Goal: Task Accomplishment & Management: Manage account settings

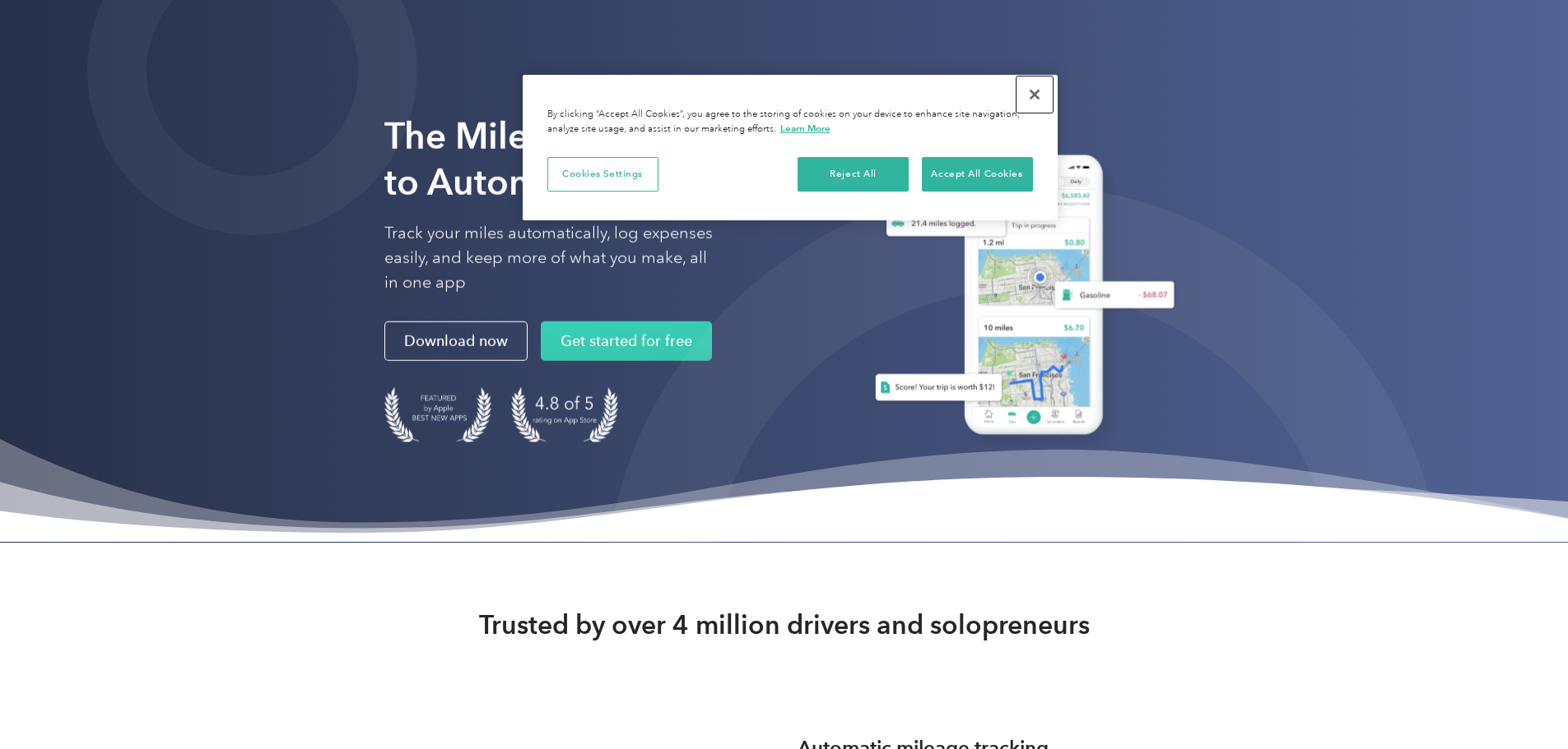
click at [1032, 90] on button "Close" at bounding box center [1034, 95] width 36 height 36
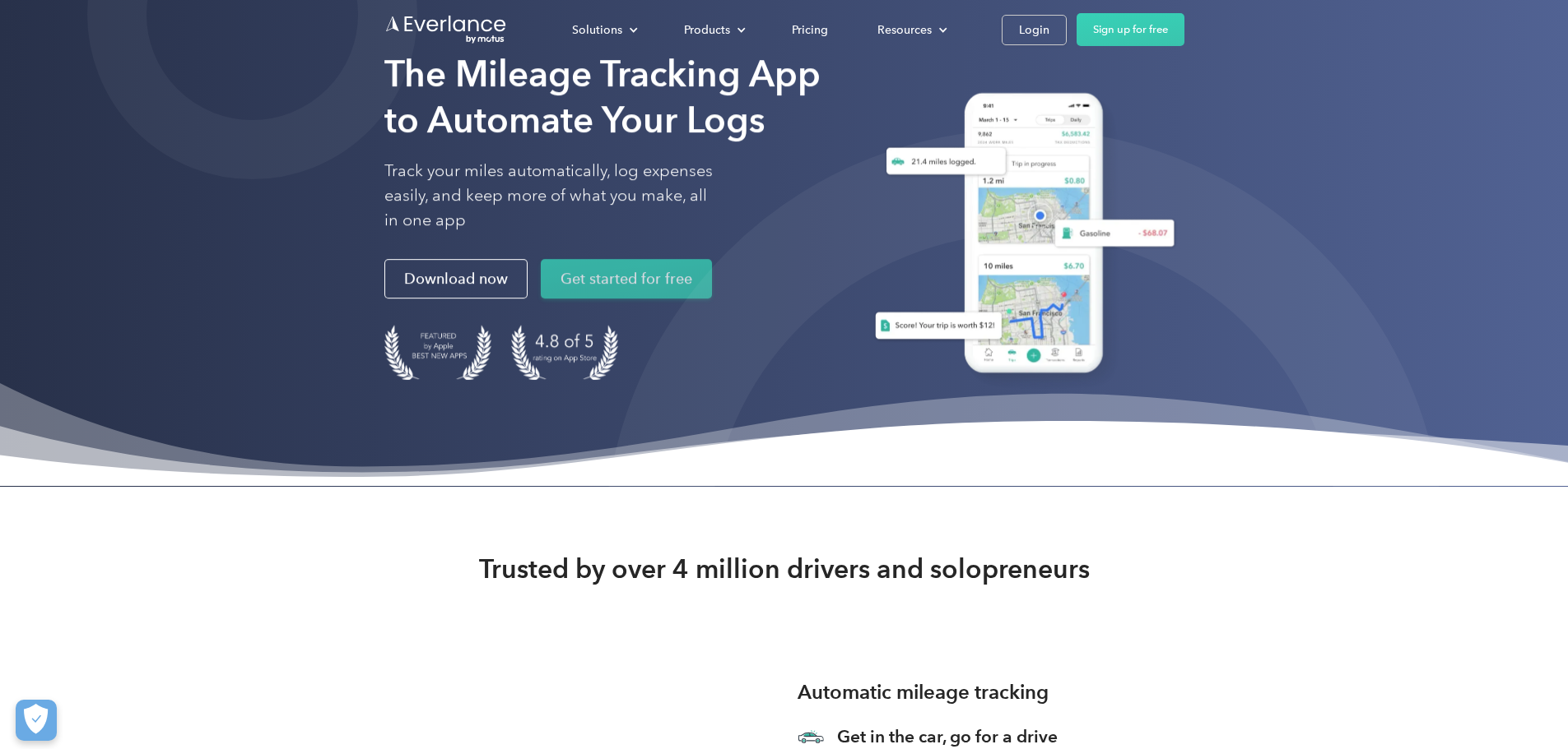
scroll to position [82, 0]
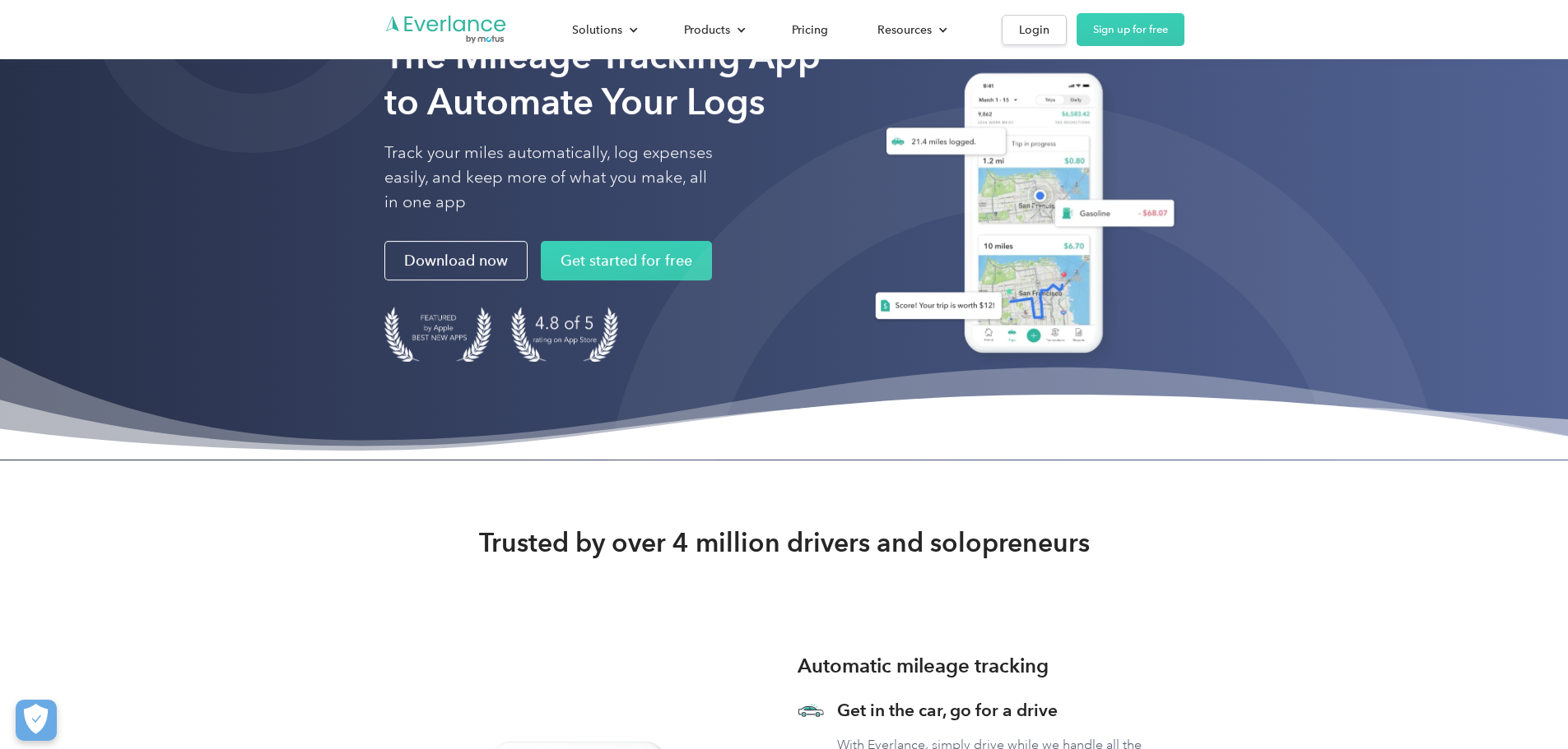
click at [479, 286] on div "The Mileage Tracking App to Automate Your Logs Track your miles automatically, …" at bounding box center [606, 218] width 444 height 372
click at [541, 280] on link "Get started for free" at bounding box center [626, 260] width 171 height 39
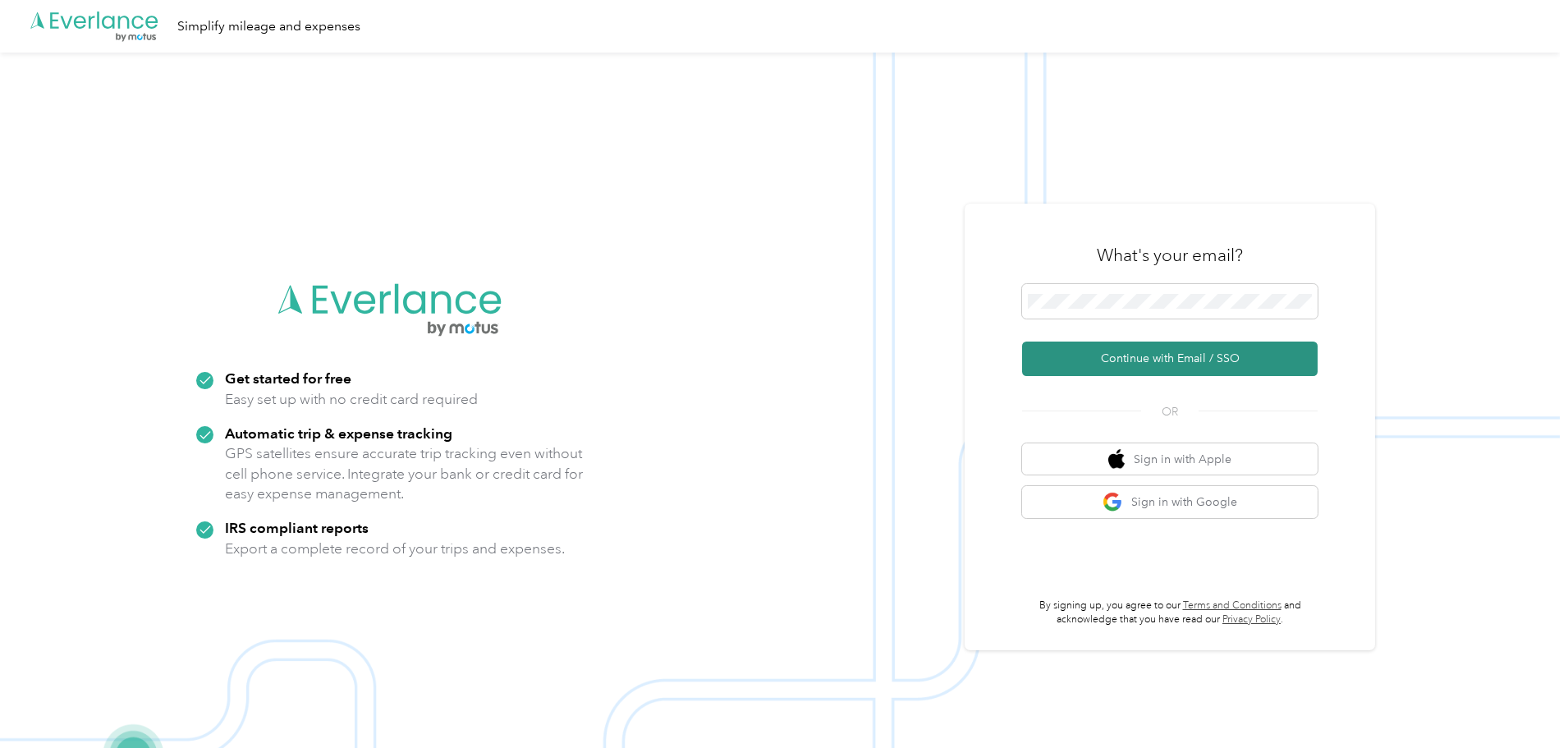
click at [1101, 349] on button "Continue with Email / SSO" at bounding box center [1169, 359] width 295 height 35
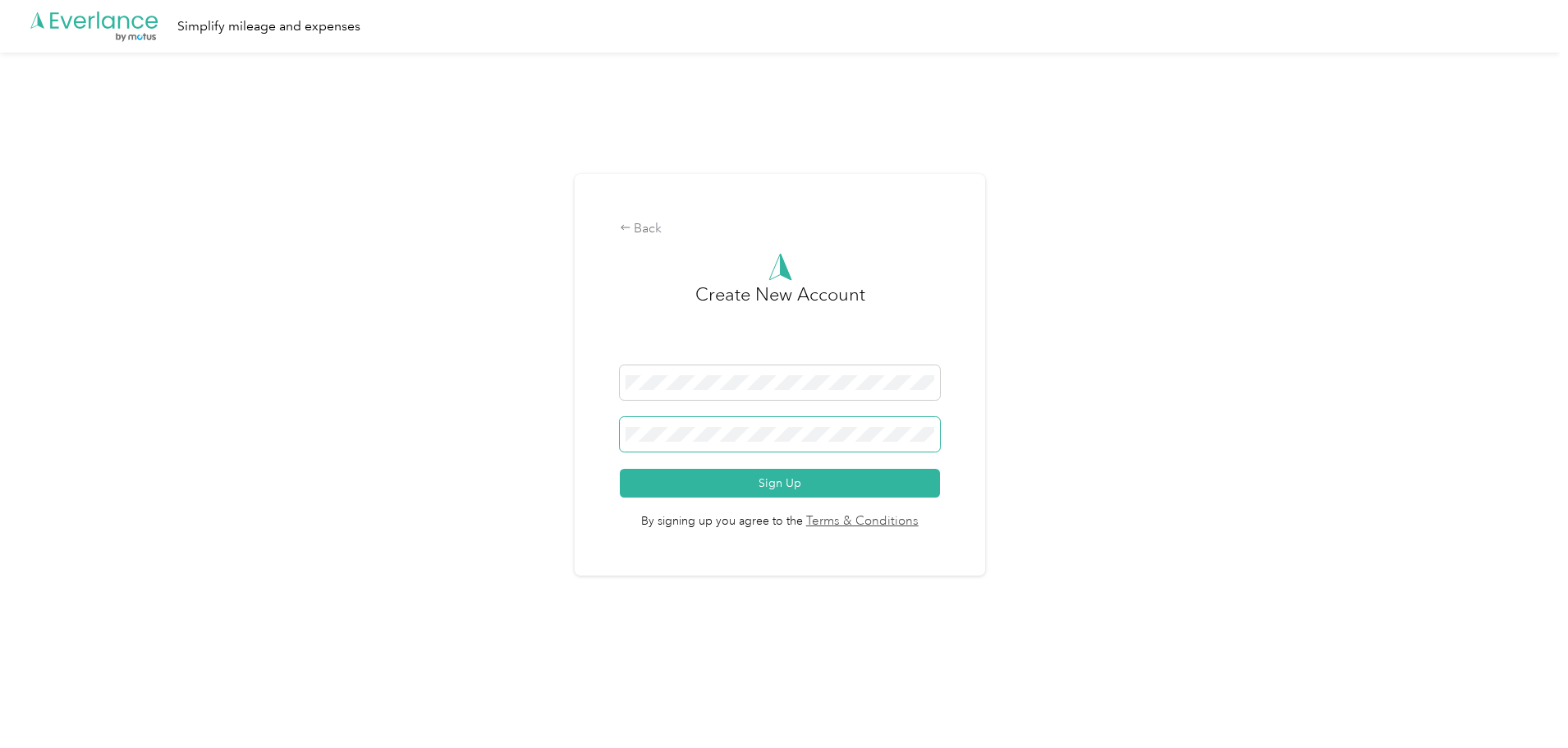
click at [647, 457] on div at bounding box center [779, 437] width 321 height 40
click at [891, 484] on button "Sign Up" at bounding box center [779, 484] width 321 height 29
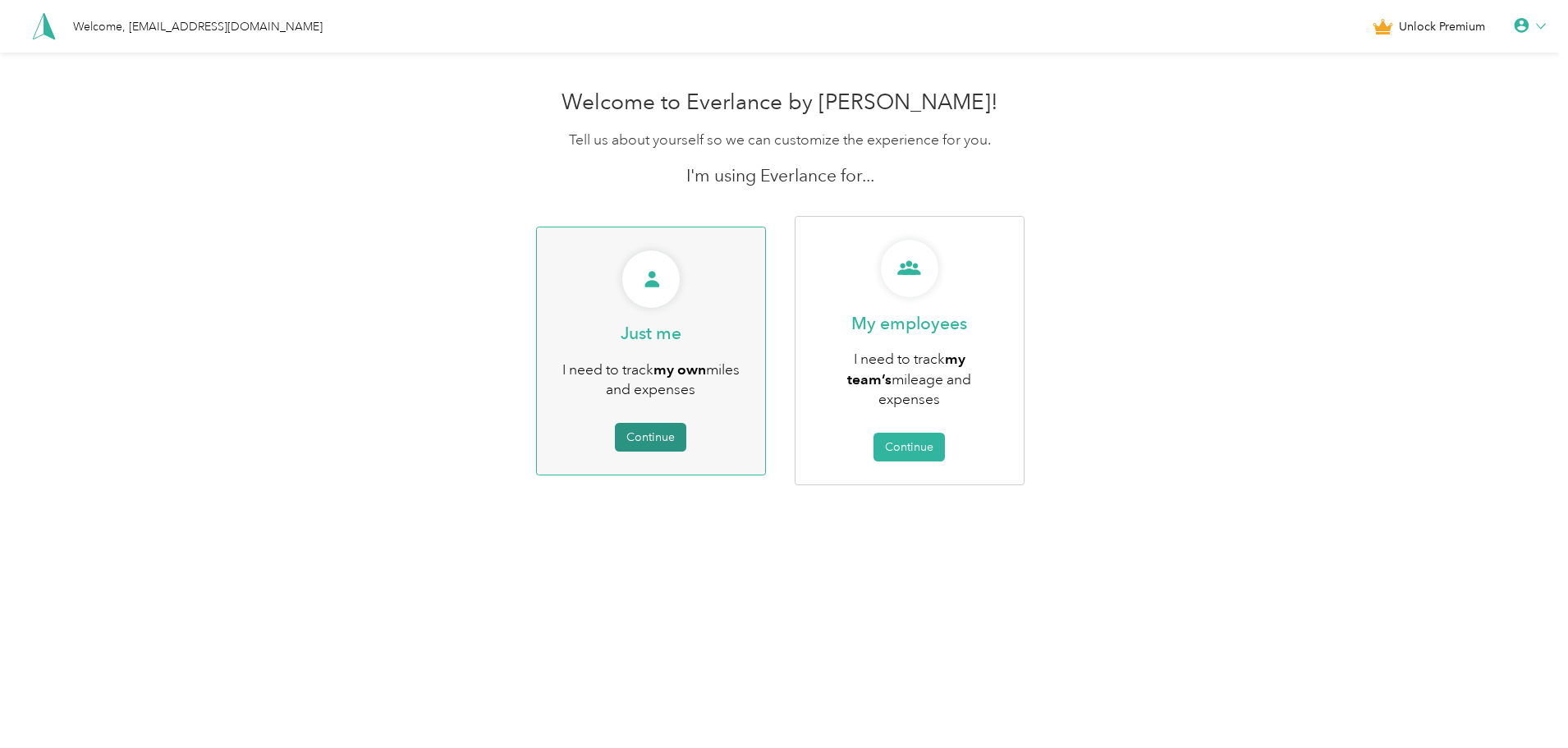
click at [650, 432] on button "Continue" at bounding box center [650, 437] width 72 height 29
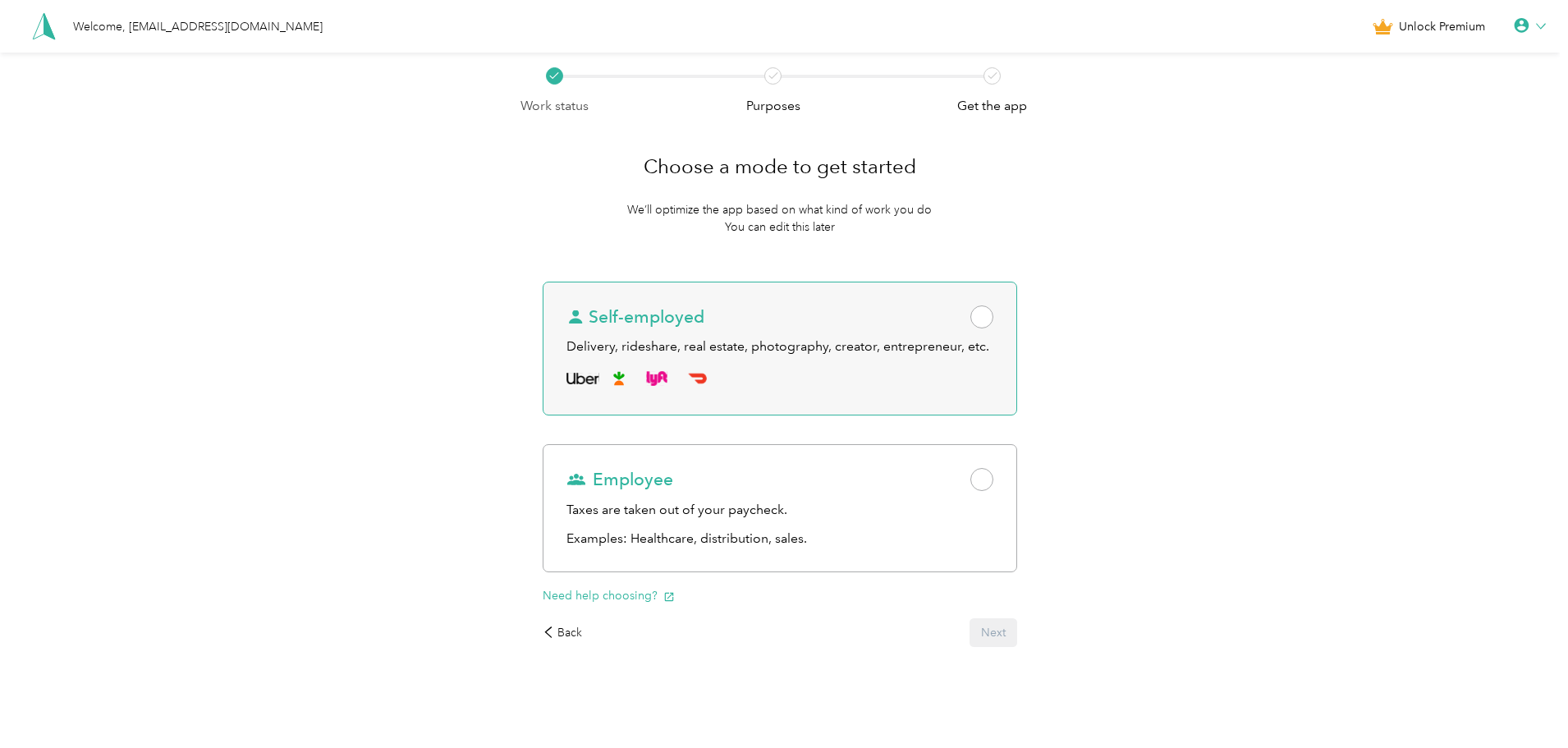
scroll to position [3, 0]
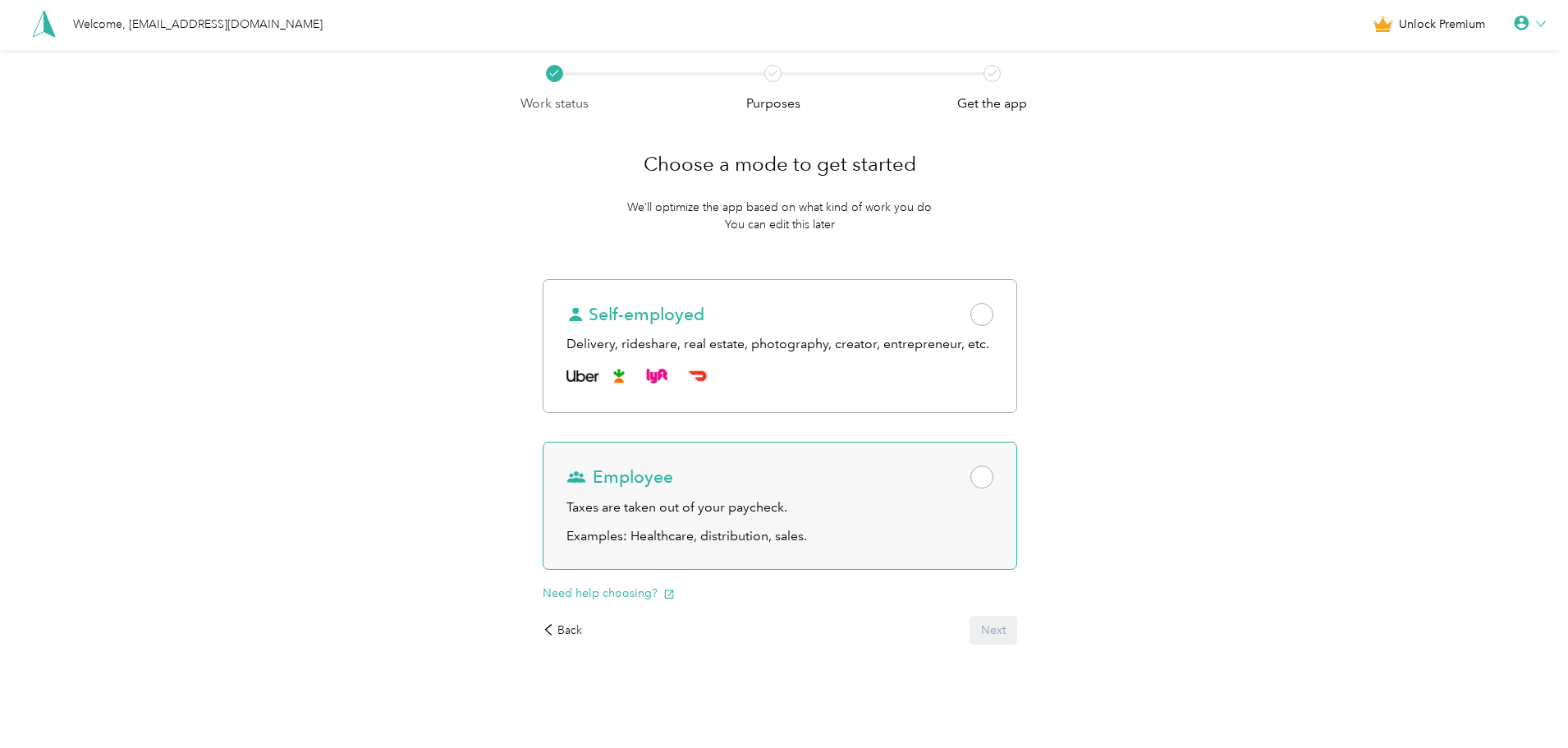
click at [981, 477] on span at bounding box center [981, 476] width 23 height 23
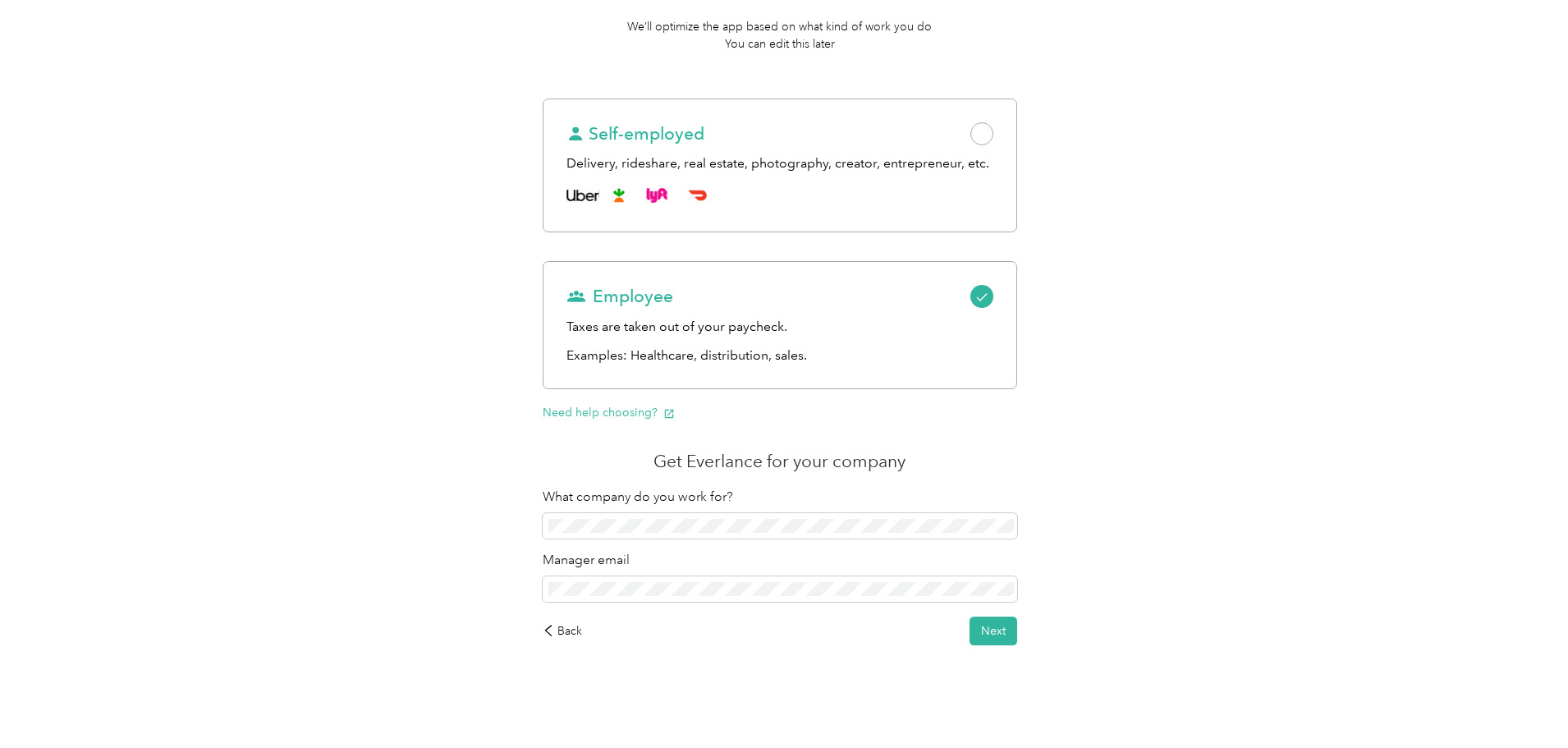
scroll to position [184, 0]
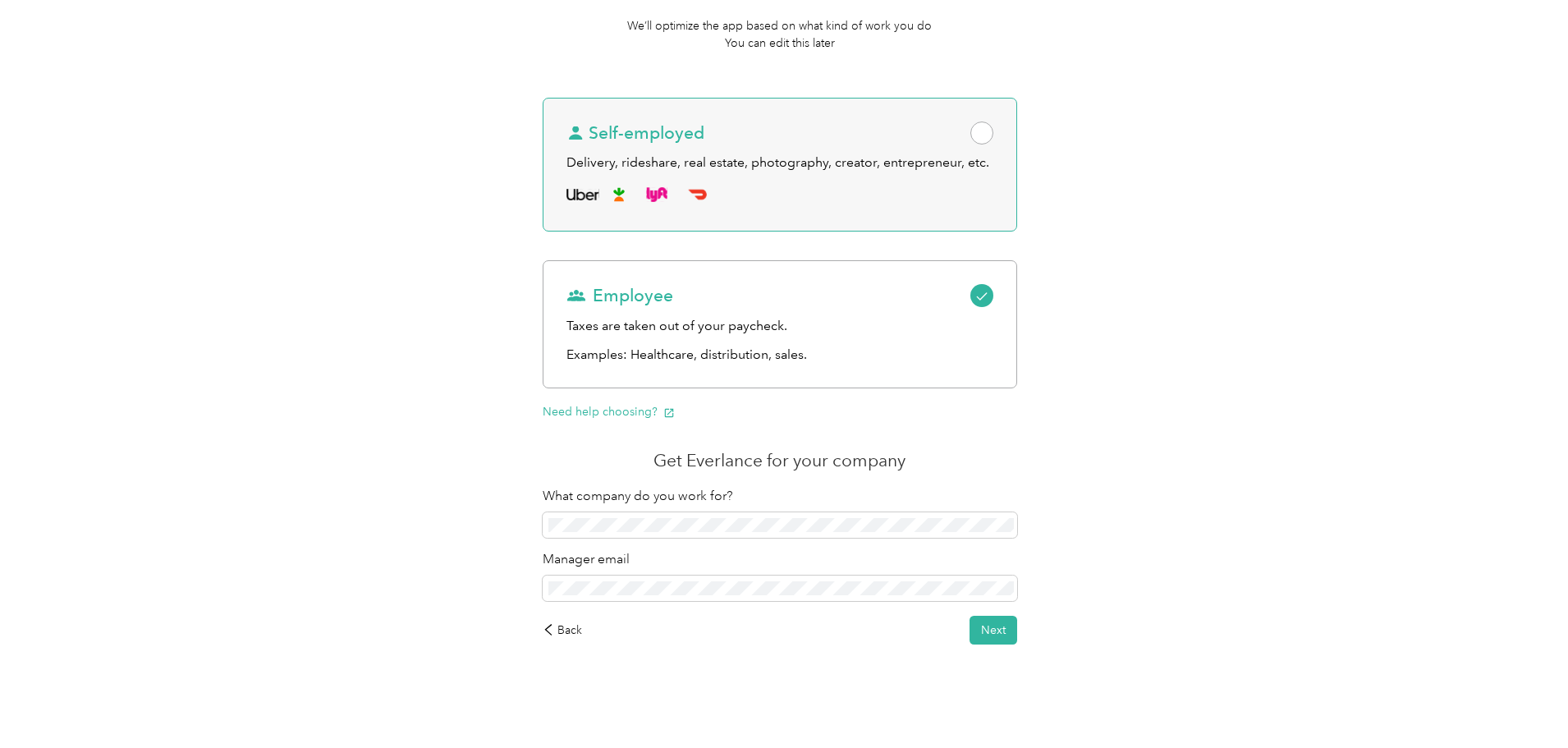
click at [986, 133] on span at bounding box center [981, 133] width 23 height 23
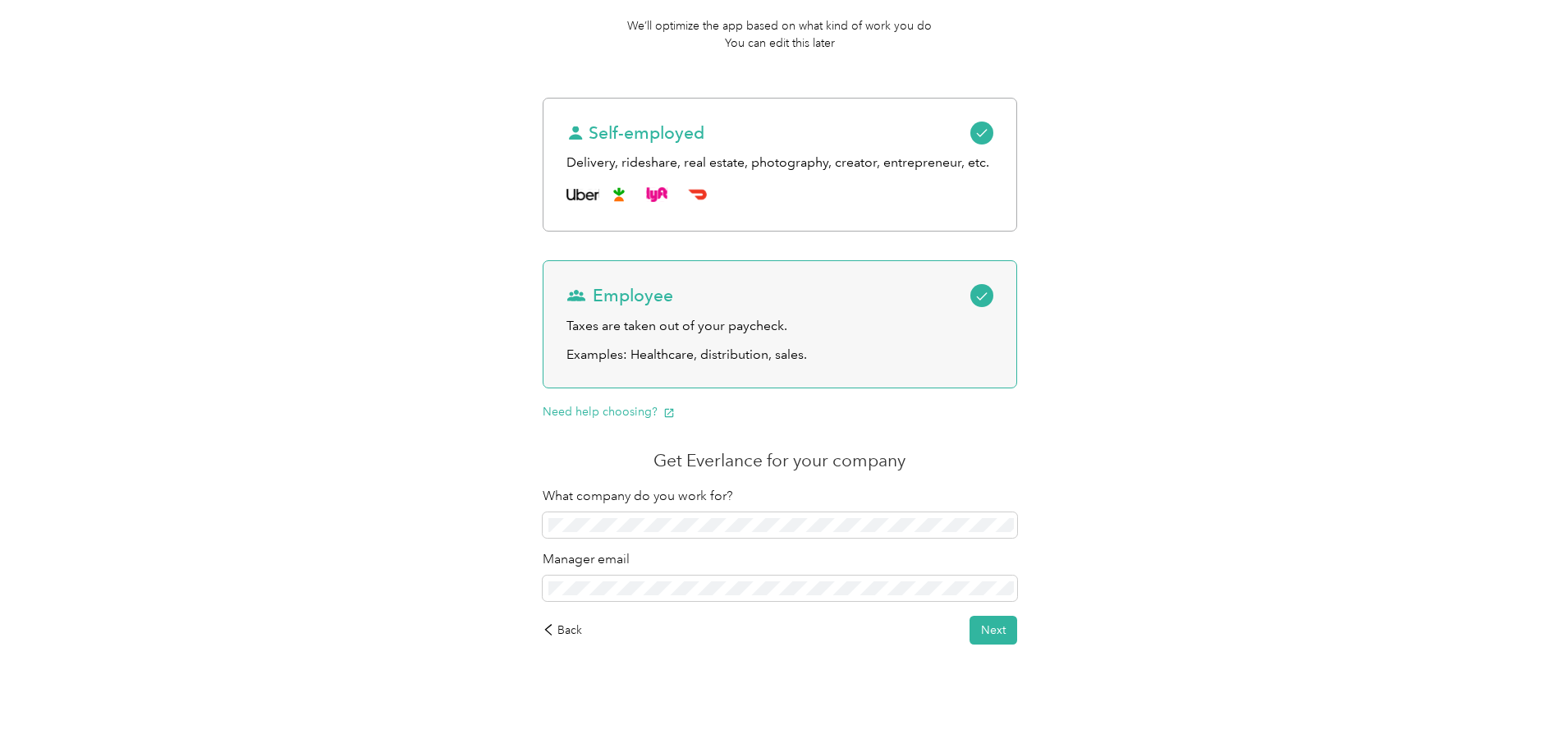
click at [986, 294] on icon at bounding box center [982, 296] width 12 height 12
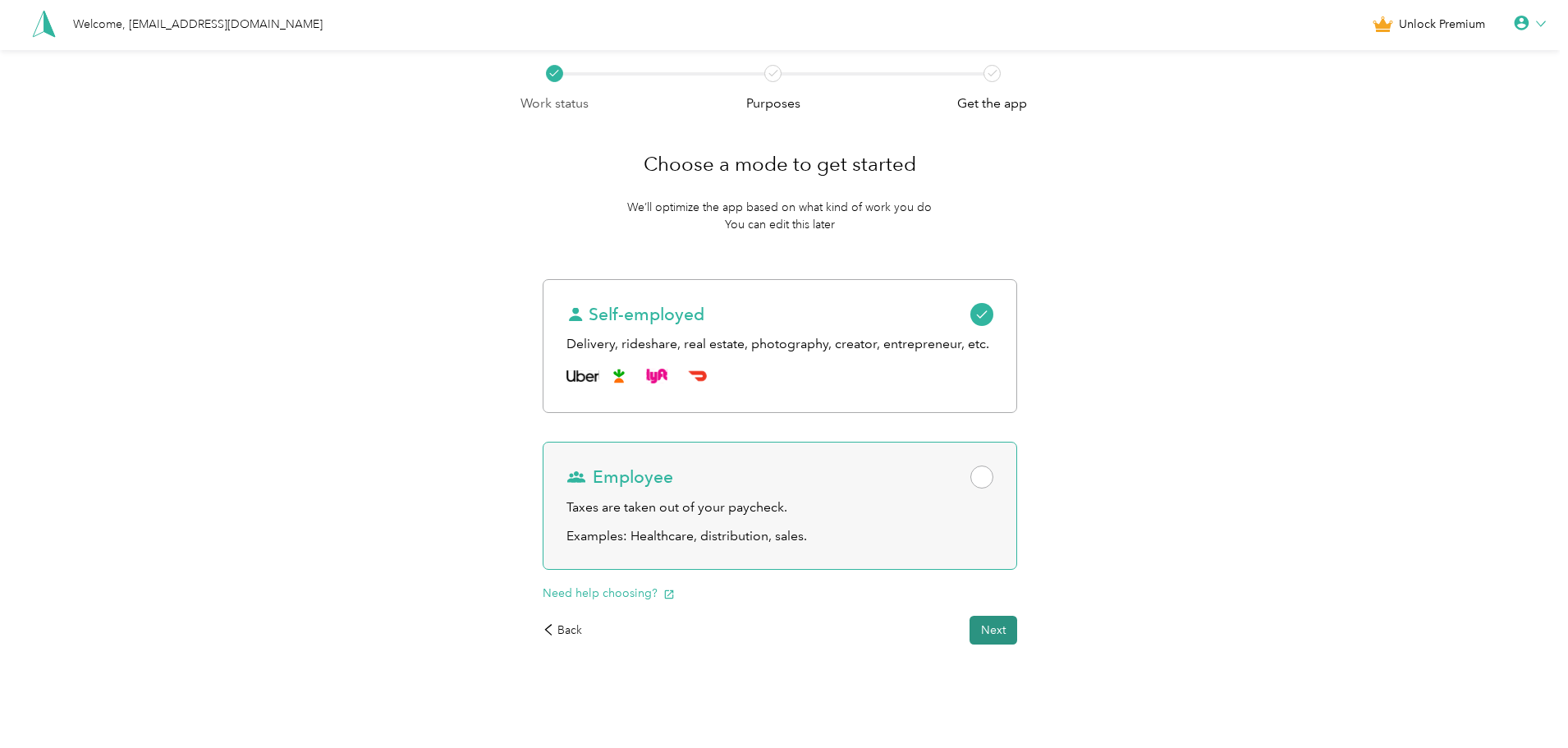
click at [1002, 628] on button "Next" at bounding box center [993, 631] width 47 height 29
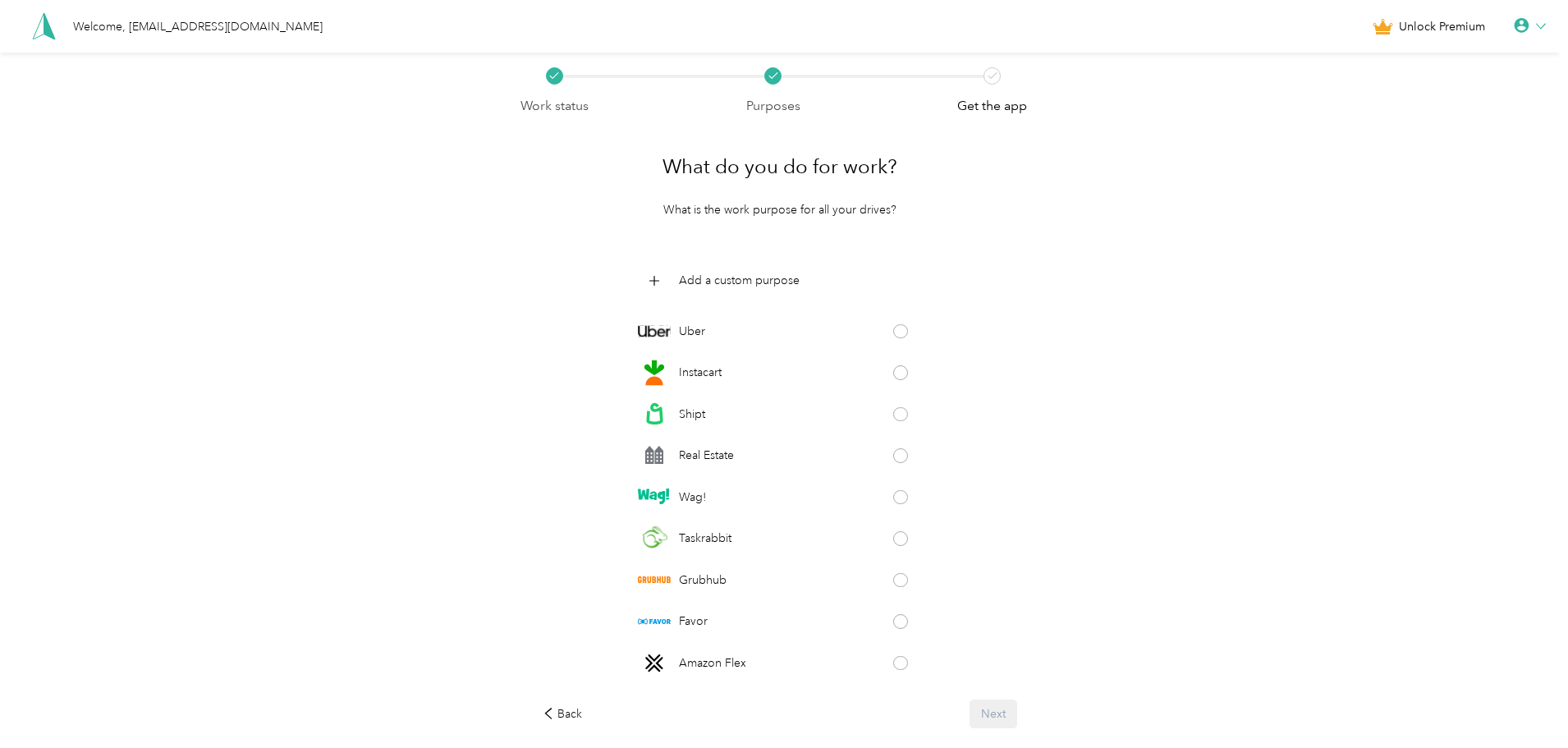
click at [559, 703] on div "Back Next" at bounding box center [779, 714] width 474 height 29
click at [532, 719] on div "What do you do for work? What is the work purpose for all your drives? Add a cu…" at bounding box center [779, 434] width 520 height 636
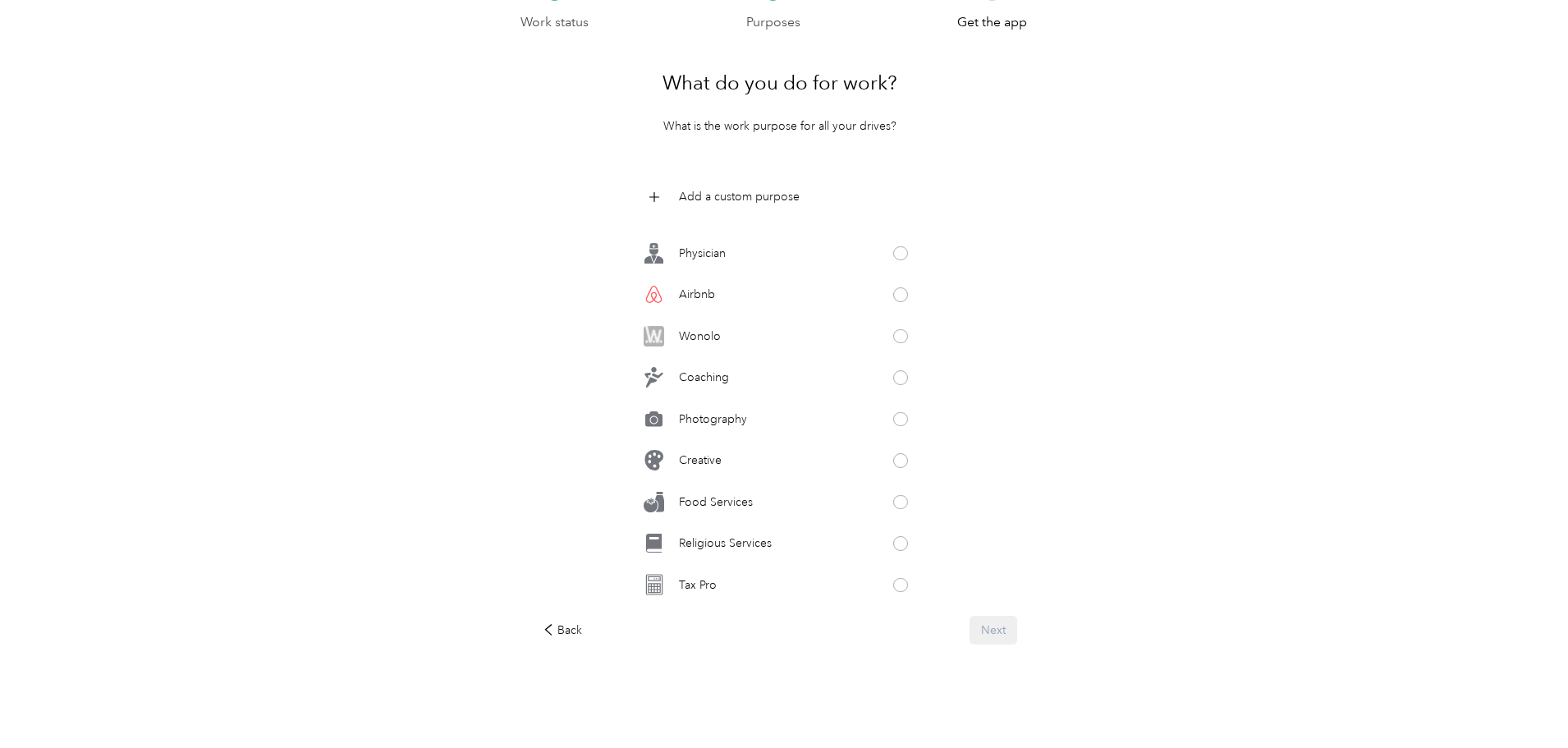
scroll to position [737, 0]
click at [894, 500] on span at bounding box center [900, 504] width 15 height 15
click at [998, 635] on button "Next" at bounding box center [993, 631] width 47 height 29
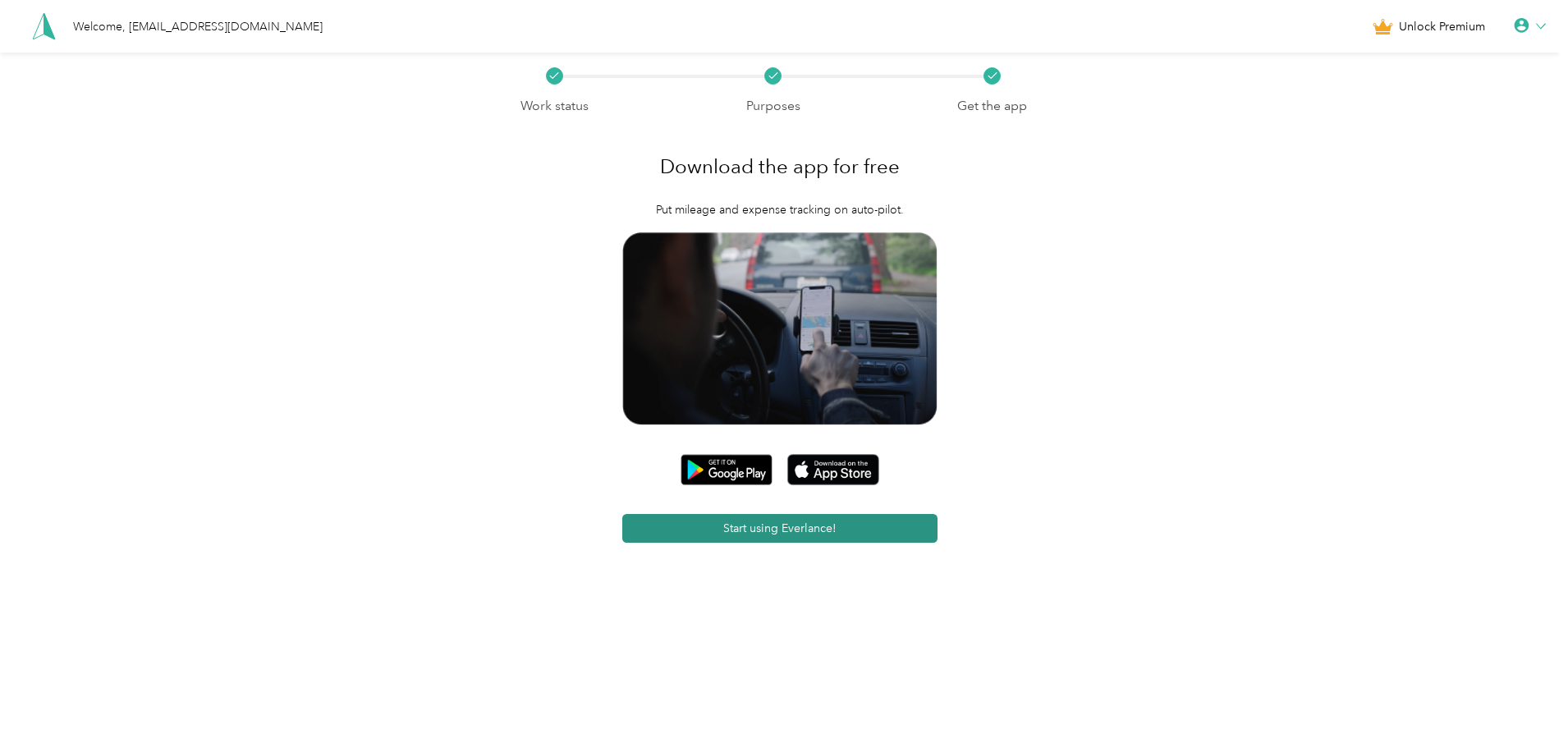
click at [884, 524] on button "Start using Everlance!" at bounding box center [780, 529] width 316 height 29
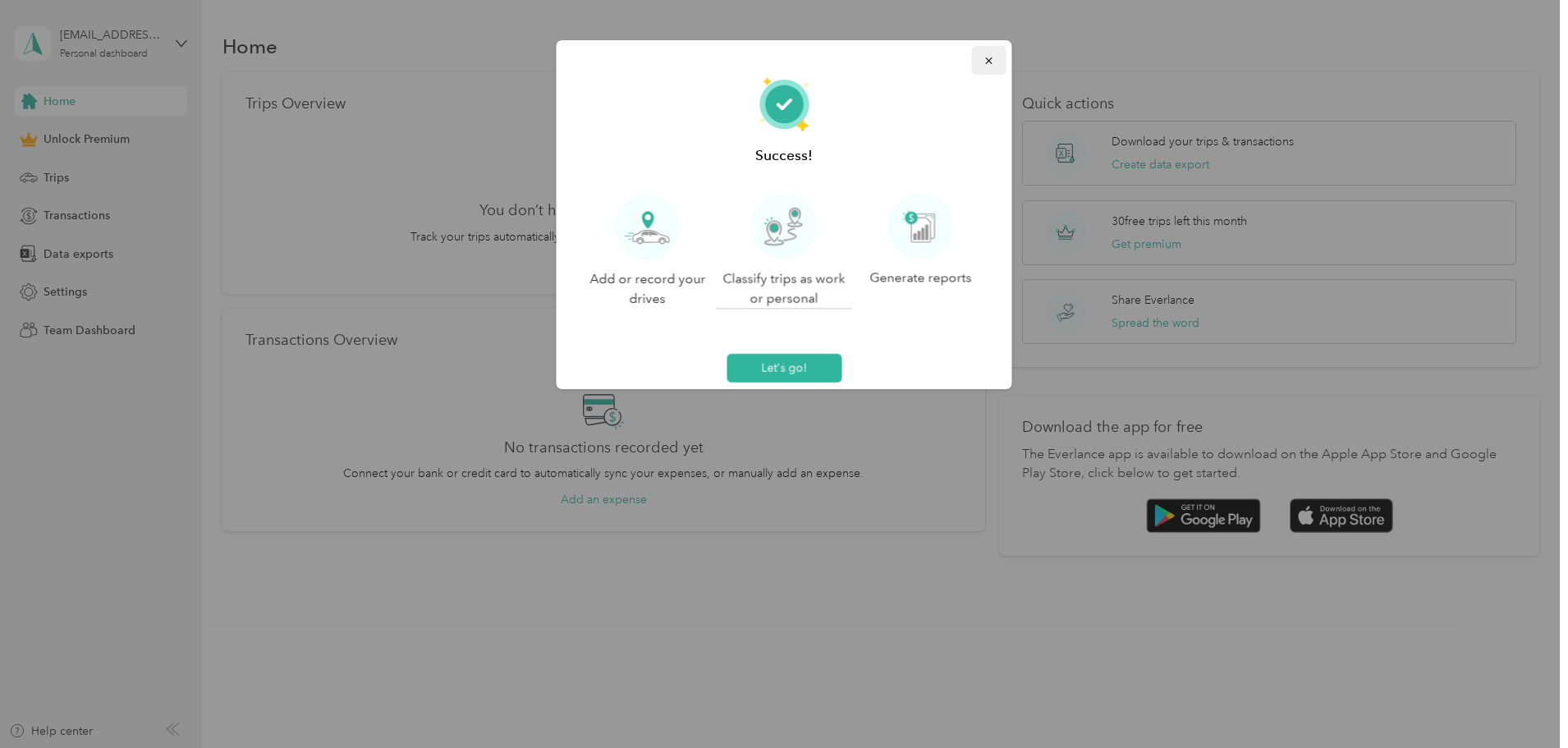
click at [986, 63] on icon "button" at bounding box center [989, 61] width 12 height 12
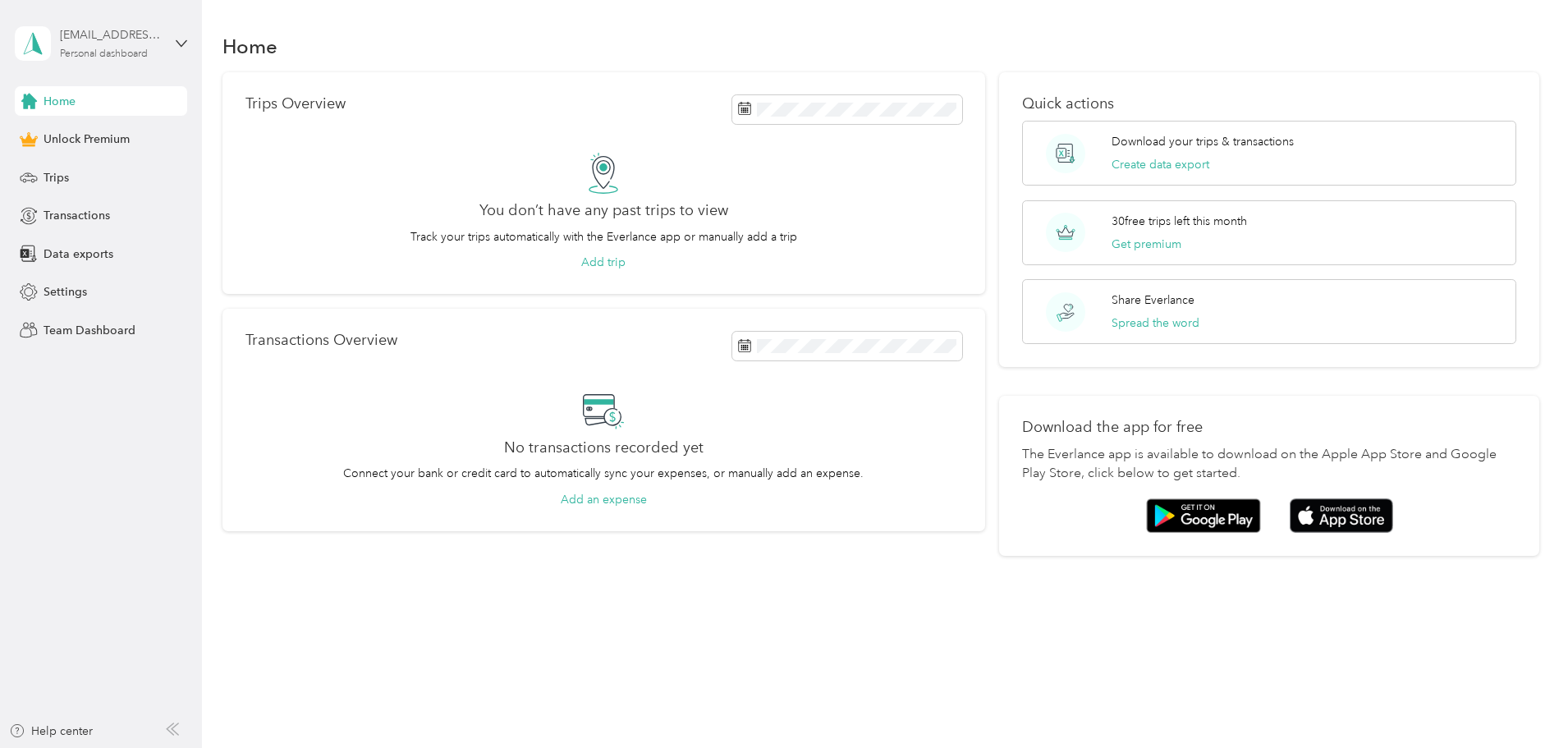
click at [133, 49] on div "Personal dashboard" at bounding box center [104, 54] width 88 height 10
click at [117, 290] on div "Settings" at bounding box center [101, 292] width 173 height 30
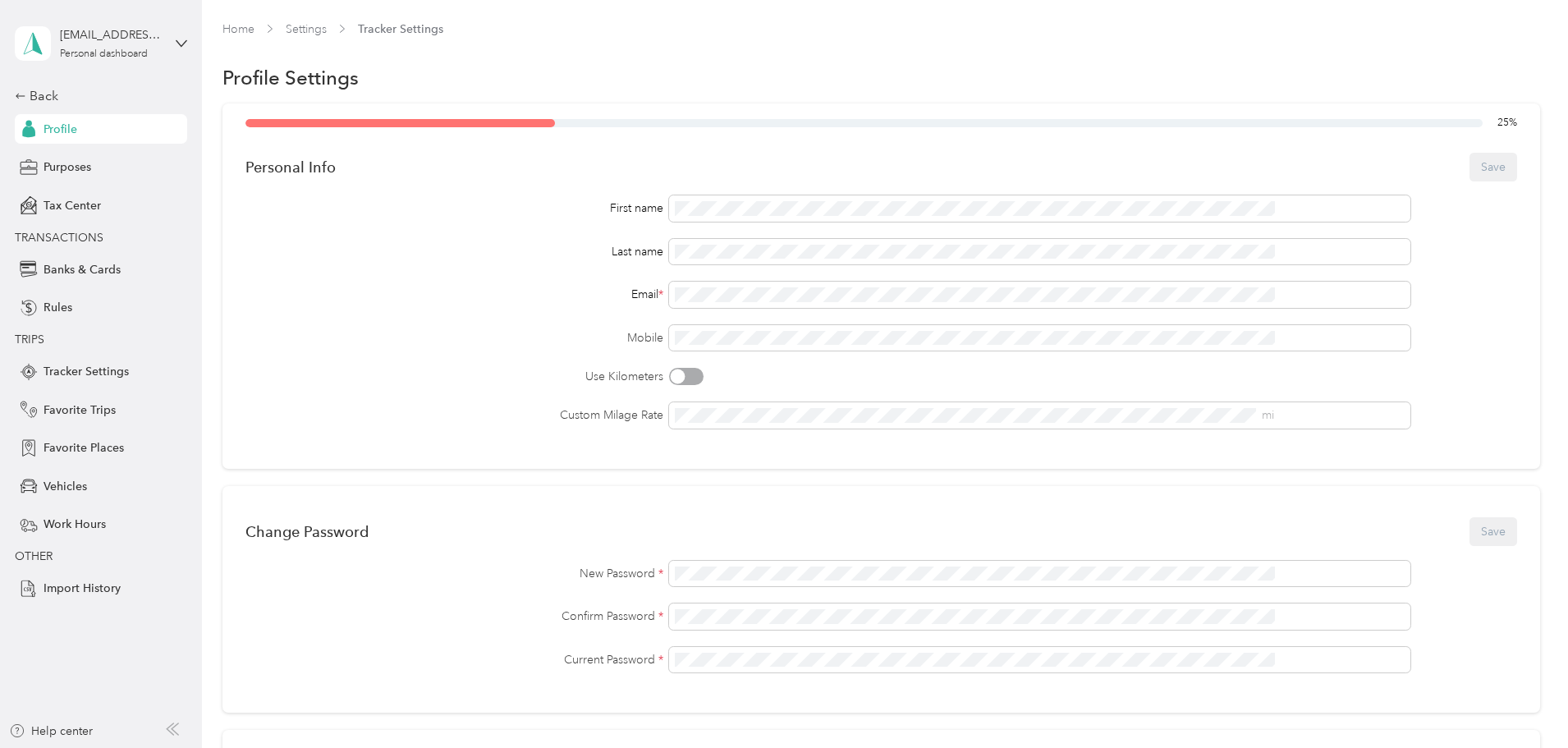
click at [787, 48] on div "Home Settings Tracker Settings" at bounding box center [881, 36] width 1318 height 32
click at [262, 286] on div "25 % Personal Info Save First name Last name Email * Mobile Use Kilometers Cust…" at bounding box center [881, 596] width 1318 height 986
click at [63, 107] on div "Back Profile Purposes Tax Center TRANSACTIONS Banks & Cards Rules TRIPS Tracker…" at bounding box center [101, 344] width 173 height 517
click at [48, 95] on div "Back" at bounding box center [96, 96] width 164 height 20
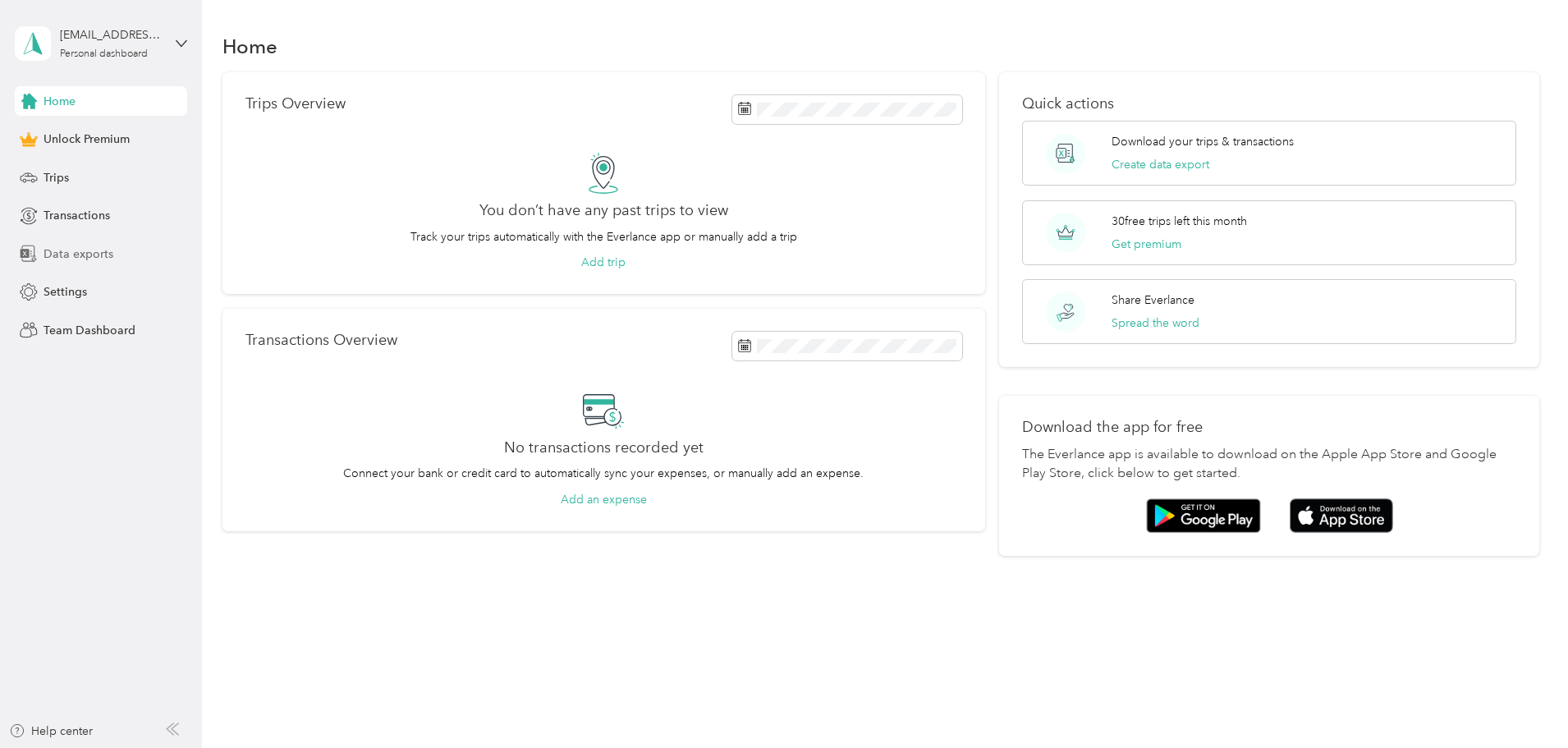
click at [97, 252] on span "Data exports" at bounding box center [78, 254] width 70 height 17
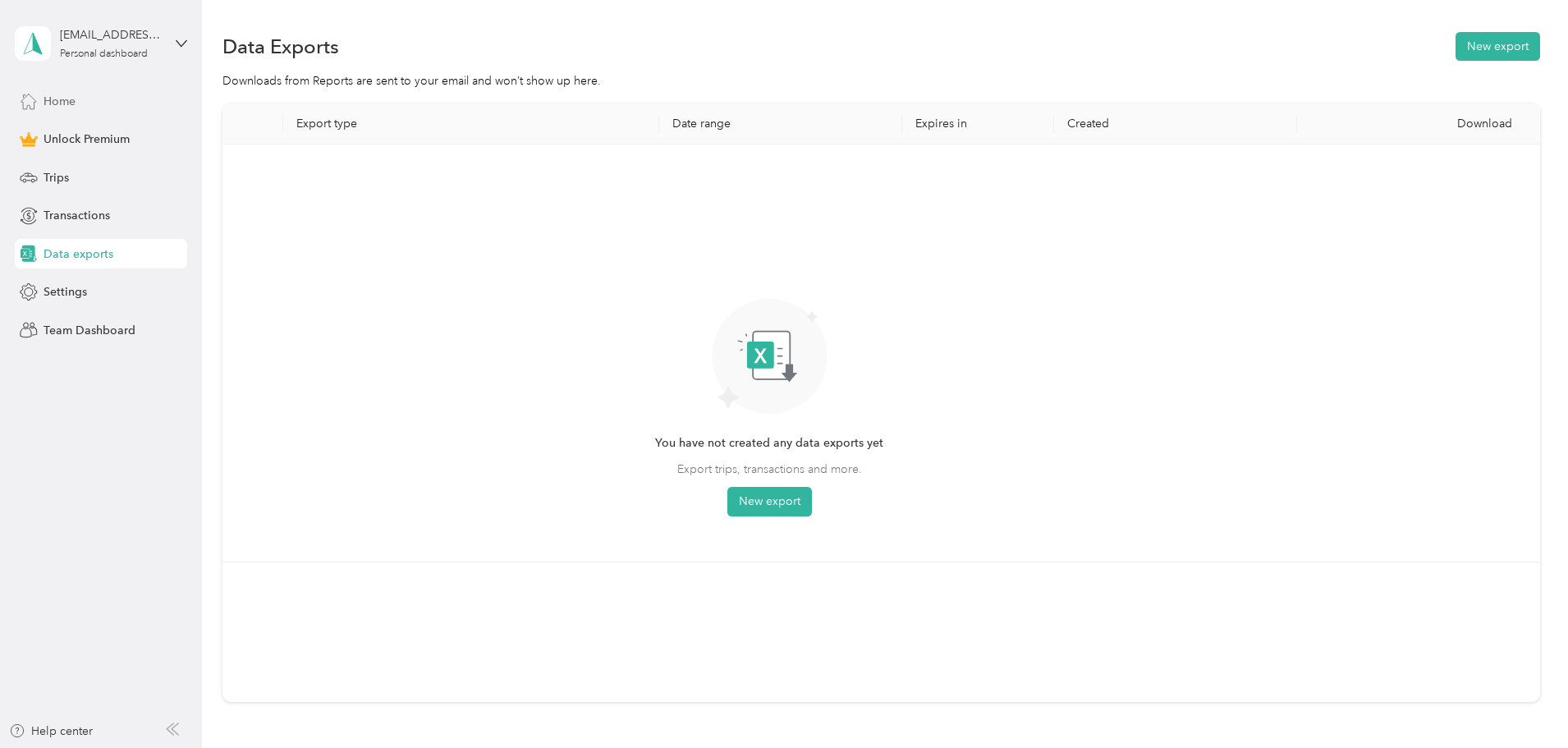
click at [115, 109] on div "Home" at bounding box center [101, 101] width 173 height 30
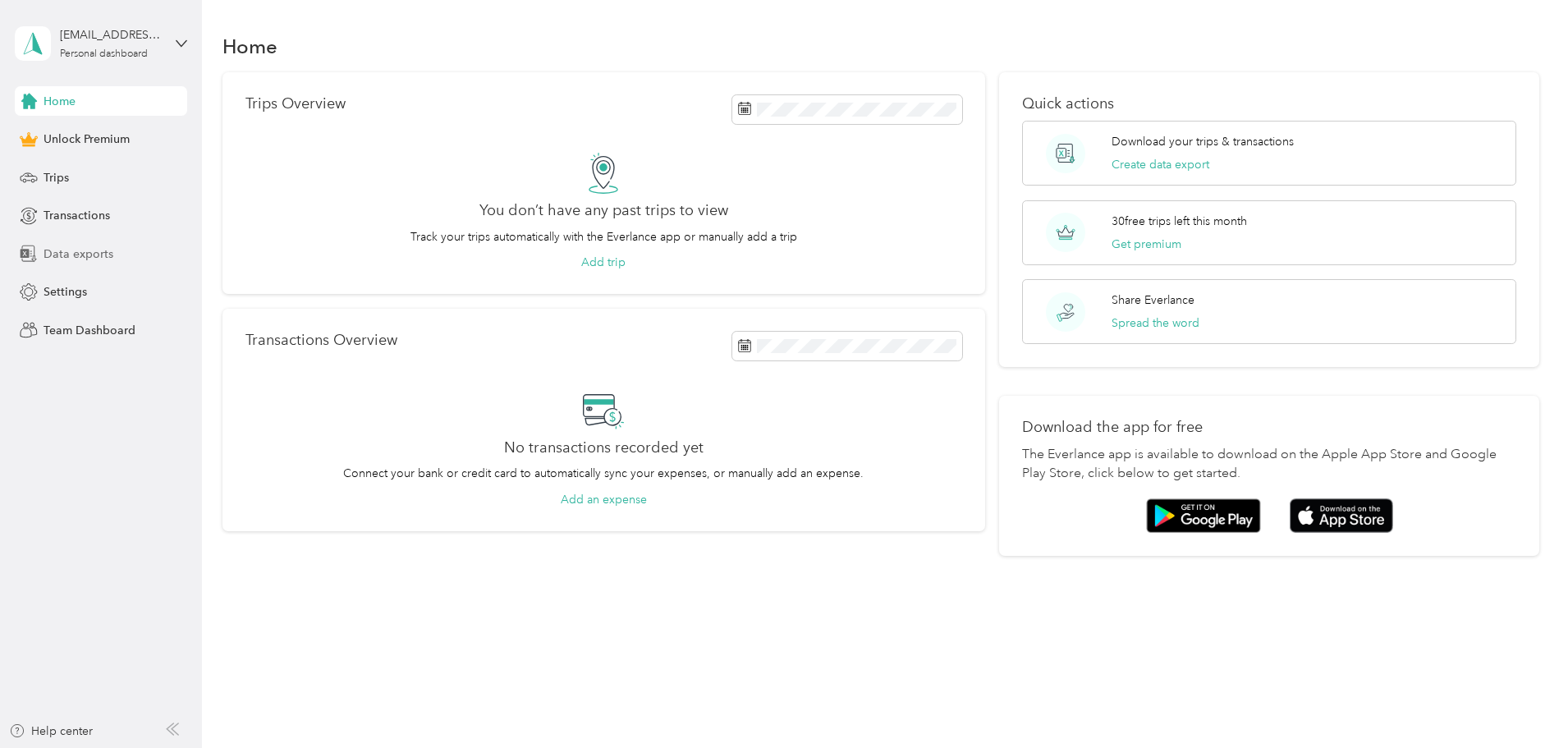
click at [106, 255] on span "Data exports" at bounding box center [78, 254] width 70 height 17
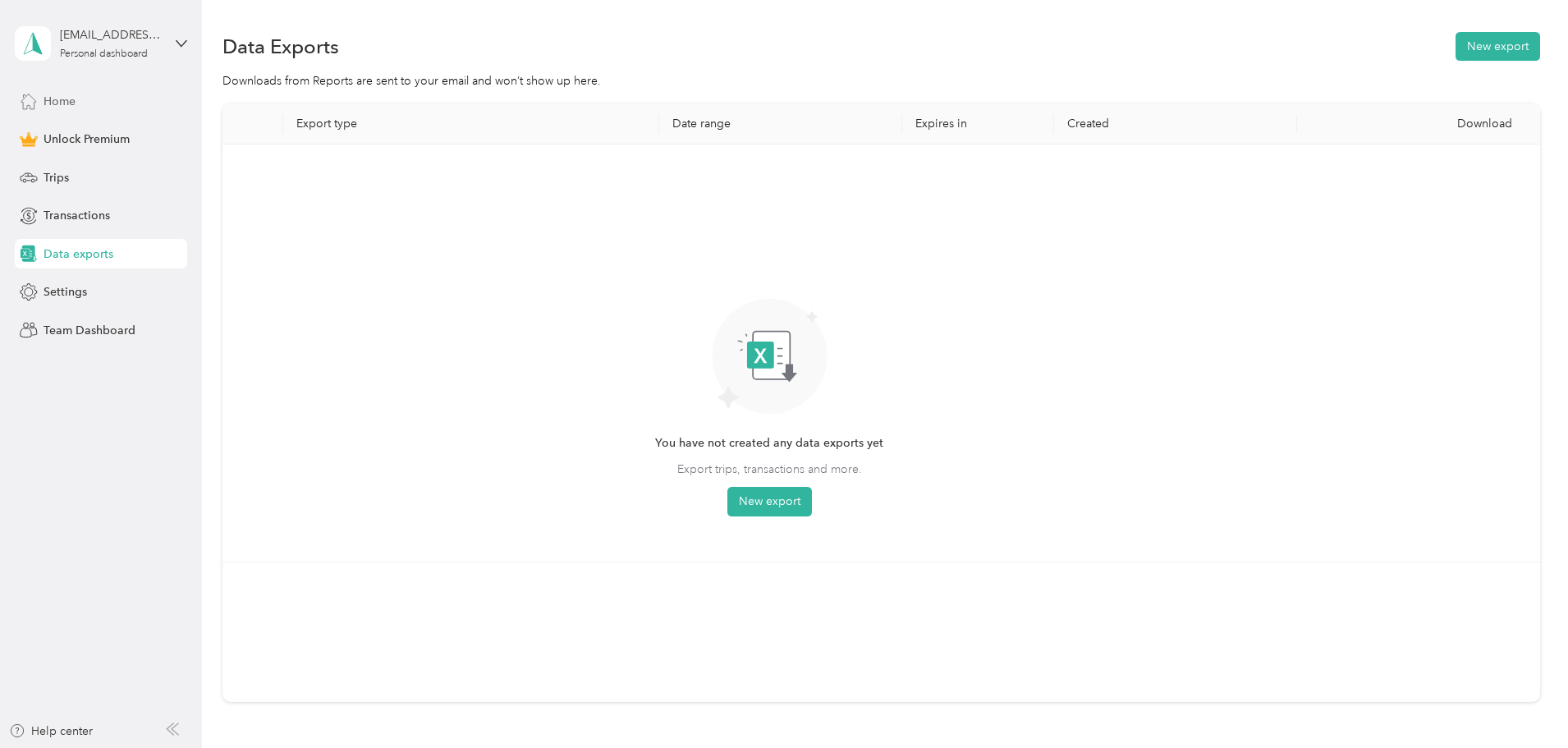
click at [95, 89] on div "Home" at bounding box center [101, 101] width 173 height 30
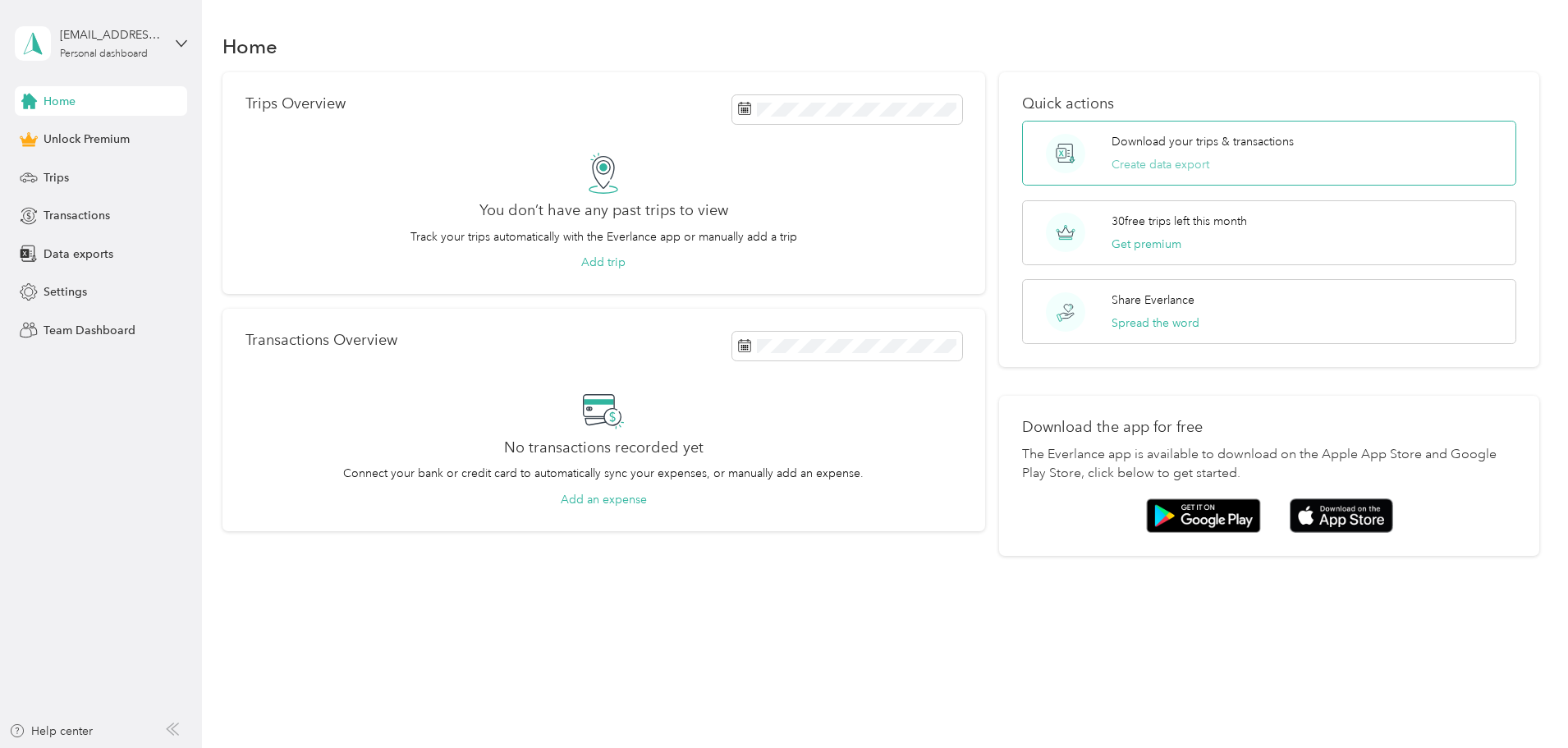
click at [1176, 167] on button "Create data export" at bounding box center [1161, 165] width 98 height 17
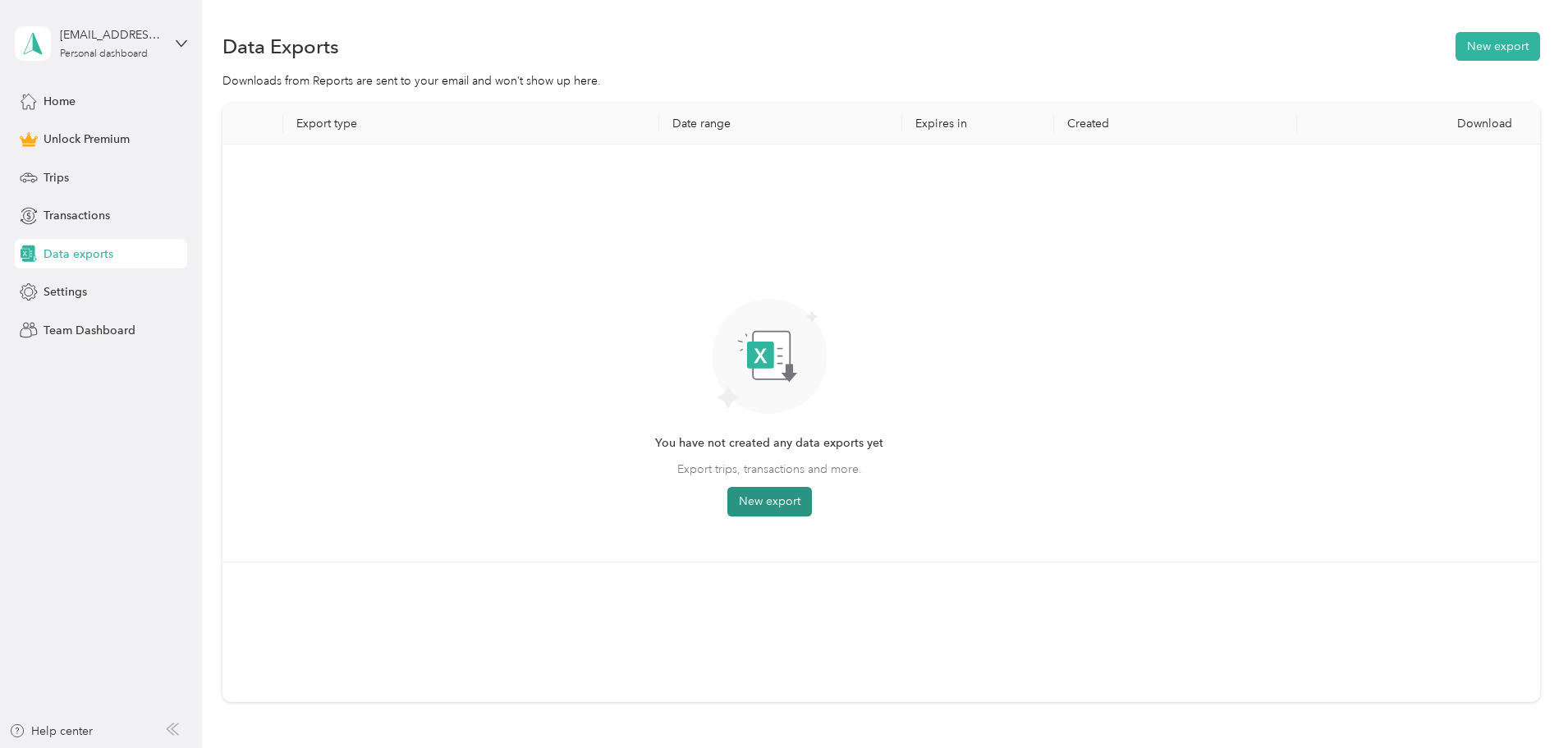
click at [812, 511] on button "New export" at bounding box center [769, 502] width 84 height 30
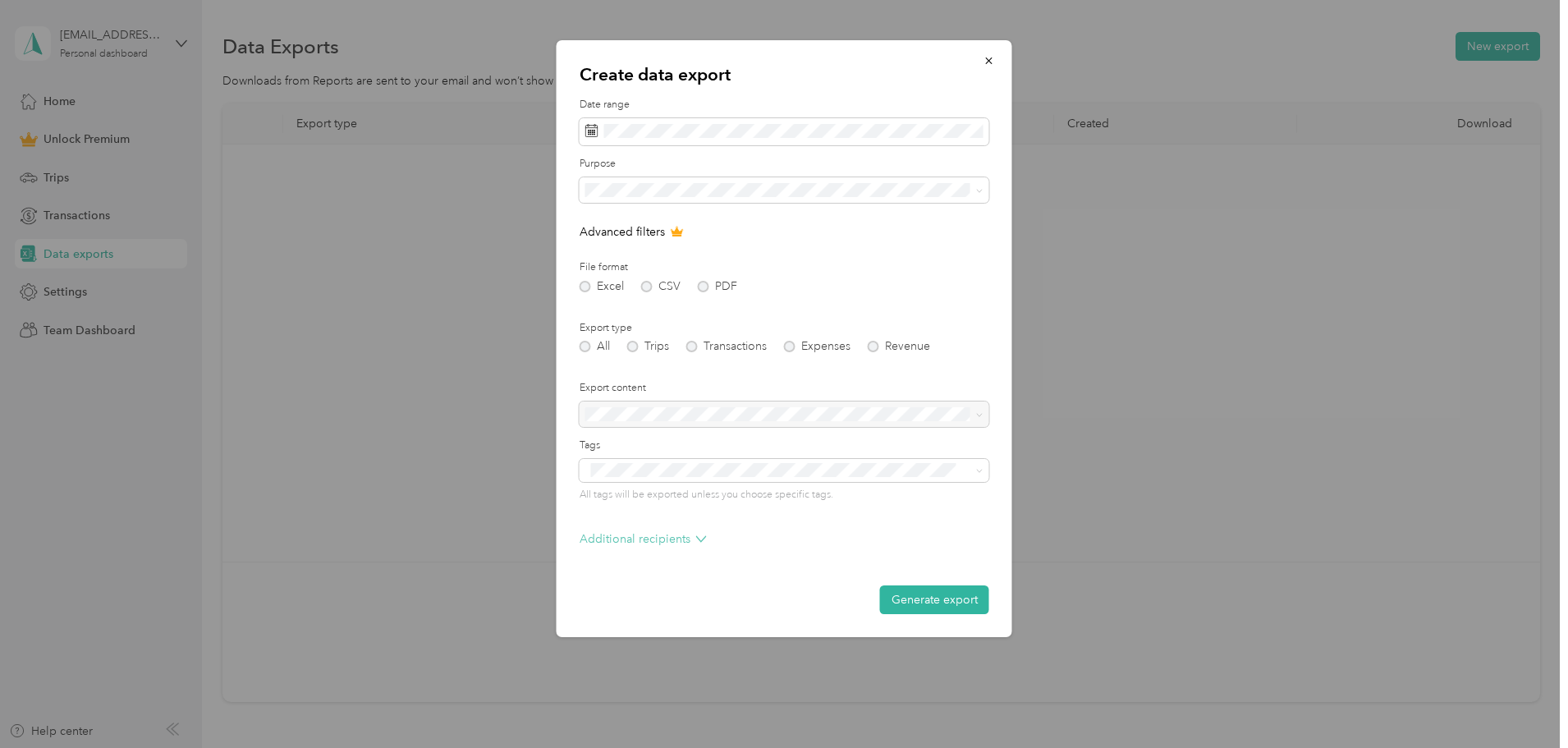
click at [680, 540] on p "Additional recipients" at bounding box center [643, 539] width 127 height 17
click at [973, 67] on button "button" at bounding box center [989, 61] width 35 height 29
